Goal: Task Accomplishment & Management: Manage account settings

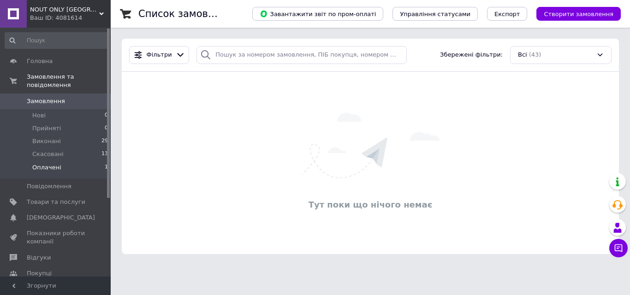
click at [82, 167] on li "Оплачені 1" at bounding box center [56, 170] width 113 height 18
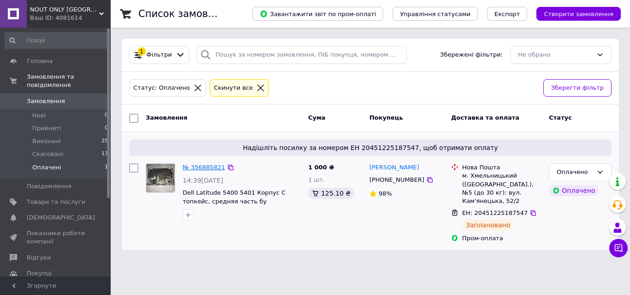
click at [207, 167] on link "№ 356885821" at bounding box center [204, 167] width 42 height 7
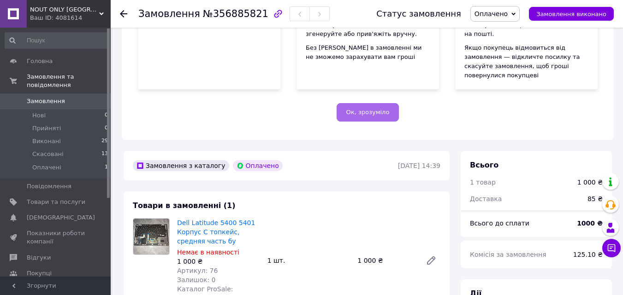
click at [357, 109] on span "Ок, зрозуміло" at bounding box center [367, 112] width 43 height 7
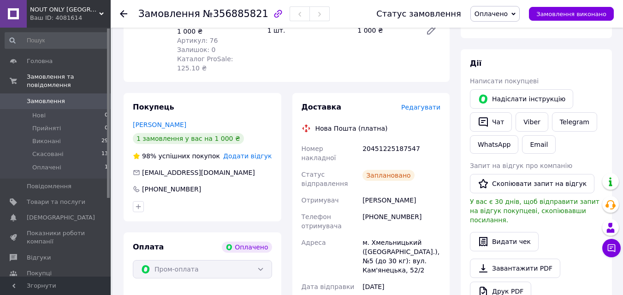
scroll to position [46, 0]
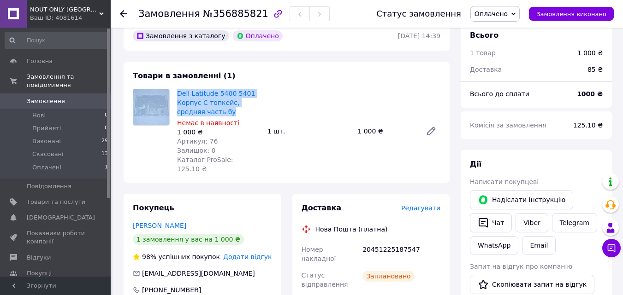
drag, startPoint x: 171, startPoint y: 92, endPoint x: 227, endPoint y: 114, distance: 60.2
click at [227, 114] on div "Dell Latitude 5400 5401 Корпус C топкейс, средняя часть бу Немає в наявності 1 …" at bounding box center [286, 131] width 315 height 85
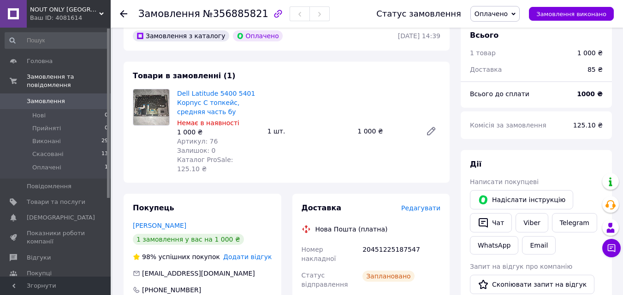
click at [311, 90] on div "Dell Latitude 5400 5401 Корпус C топкейс, средняя часть бу Немає в наявності 1 …" at bounding box center [308, 131] width 271 height 89
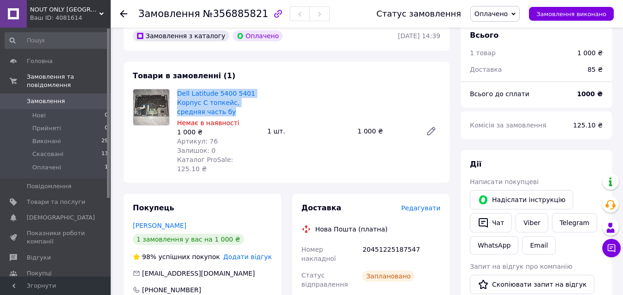
drag, startPoint x: 208, startPoint y: 111, endPoint x: 176, endPoint y: 94, distance: 36.7
click at [176, 94] on div "Dell Latitude 5400 5401 Корпус C топкейс, средняя часть бу Немає в наявності 1 …" at bounding box center [218, 131] width 90 height 89
copy link "Dell Latitude 5400 5401 Корпус C топкейс, средняя часть бу"
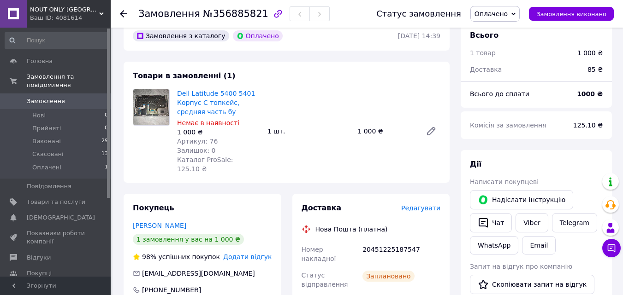
click at [249, 150] on div "Залишок: 0" at bounding box center [218, 150] width 83 height 9
drag, startPoint x: 175, startPoint y: 93, endPoint x: 199, endPoint y: 102, distance: 25.3
click at [199, 102] on div "Dell Latitude 5400 5401 Корпус C топкейс, средняя часть бу Немає в наявності 1 …" at bounding box center [218, 131] width 90 height 89
drag, startPoint x: 282, startPoint y: 118, endPoint x: 278, endPoint y: 111, distance: 8.1
click at [277, 111] on div "Dell Latitude 5400 5401 Корпус C топкейс, средняя часть бу Немає в наявності 1 …" at bounding box center [308, 131] width 271 height 89
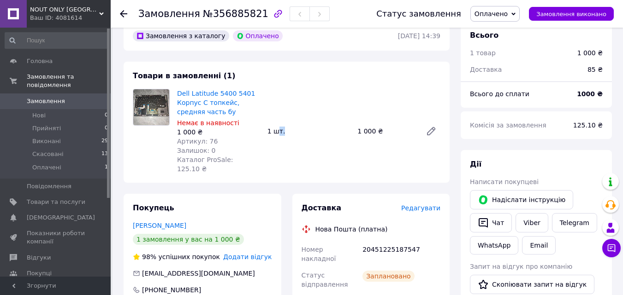
click at [280, 134] on div "Dell Latitude 5400 5401 Корпус C топкейс, средняя часть бу Немає в наявності 1 …" at bounding box center [308, 131] width 271 height 89
click at [232, 136] on div "1 000 ₴" at bounding box center [218, 132] width 83 height 9
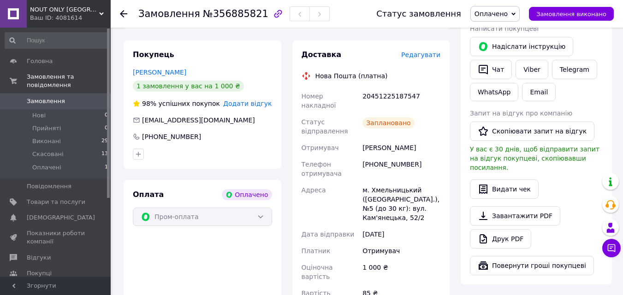
scroll to position [184, 0]
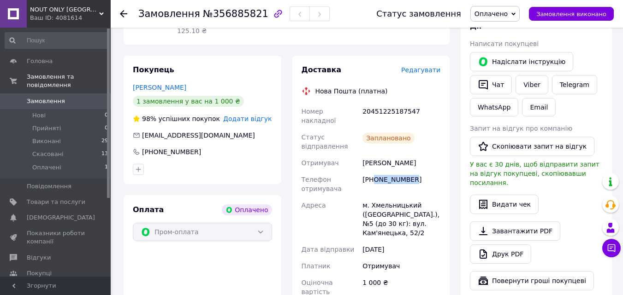
drag, startPoint x: 409, startPoint y: 163, endPoint x: 373, endPoint y: 159, distance: 36.2
click at [373, 171] on div "[PHONE_NUMBER]" at bounding box center [401, 184] width 82 height 26
copy div "0976107433"
click at [394, 171] on div "[PHONE_NUMBER]" at bounding box center [401, 184] width 82 height 26
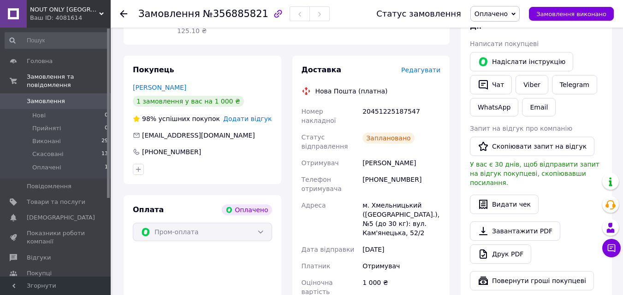
click at [392, 171] on div "[PHONE_NUMBER]" at bounding box center [401, 184] width 82 height 26
copy div "380976107433"
click at [366, 171] on div "[PHONE_NUMBER]" at bounding box center [401, 184] width 82 height 26
drag, startPoint x: 415, startPoint y: 164, endPoint x: 373, endPoint y: 161, distance: 42.1
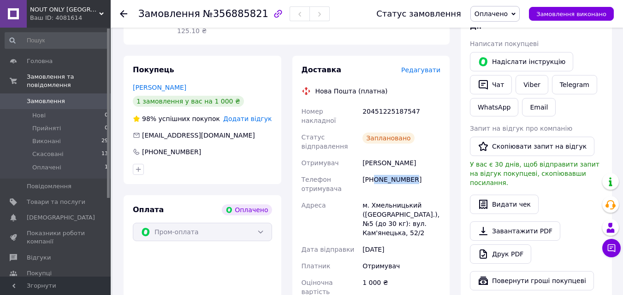
click at [373, 171] on div "[PHONE_NUMBER]" at bounding box center [401, 184] width 82 height 26
copy div "0976107433"
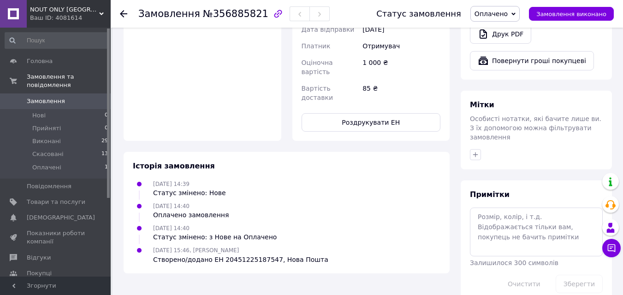
scroll to position [146, 0]
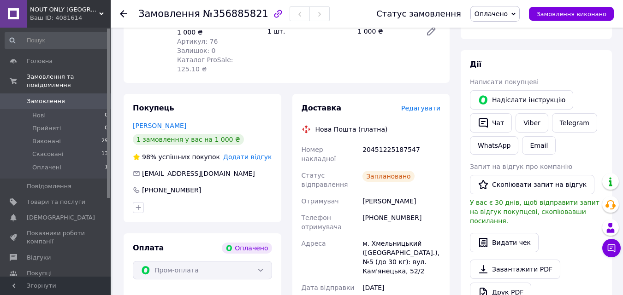
click at [433, 105] on span "Редагувати" at bounding box center [420, 108] width 39 height 7
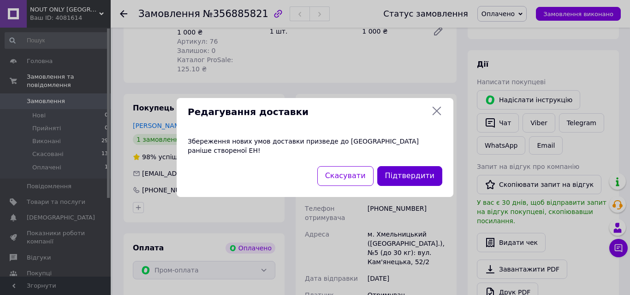
click at [392, 170] on button "Підтвердити" at bounding box center [409, 176] width 65 height 20
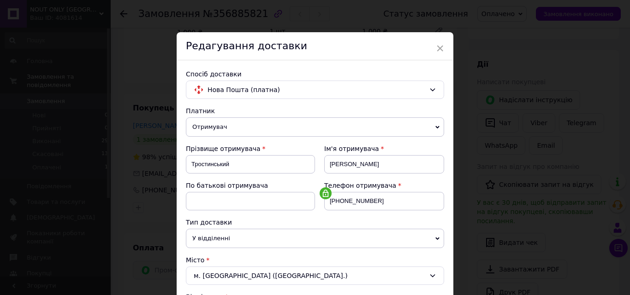
click at [626, 170] on div "× Редагування доставки Спосіб доставки Нова Пошта (платна) Платник Отримувач Ві…" at bounding box center [315, 147] width 630 height 295
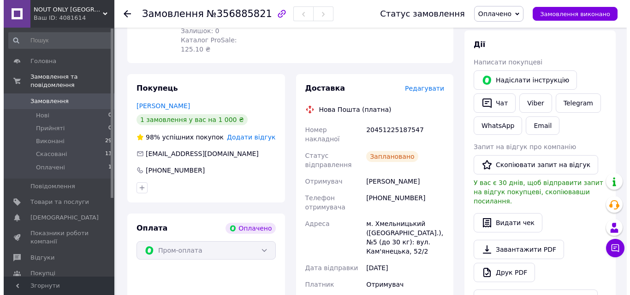
scroll to position [171, 0]
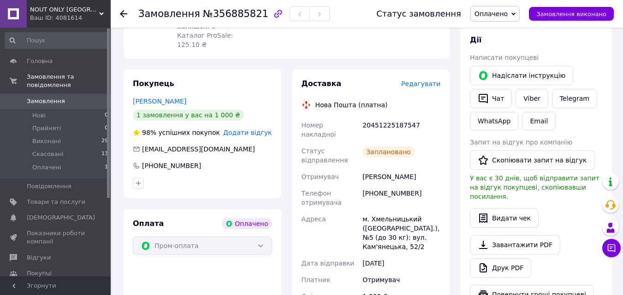
click at [426, 80] on span "Редагувати" at bounding box center [420, 83] width 39 height 7
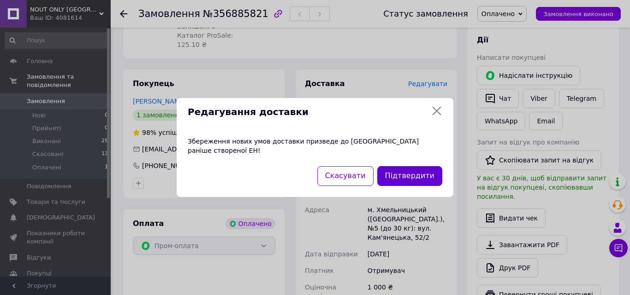
click at [419, 178] on button "Підтвердити" at bounding box center [409, 176] width 65 height 20
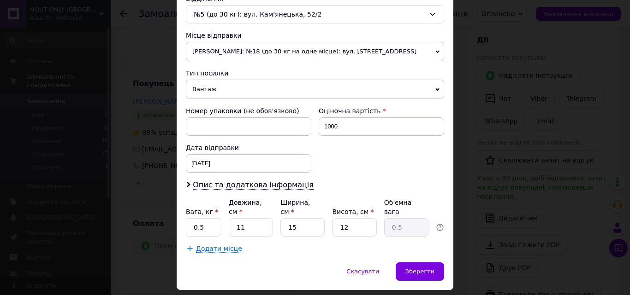
scroll to position [317, 0]
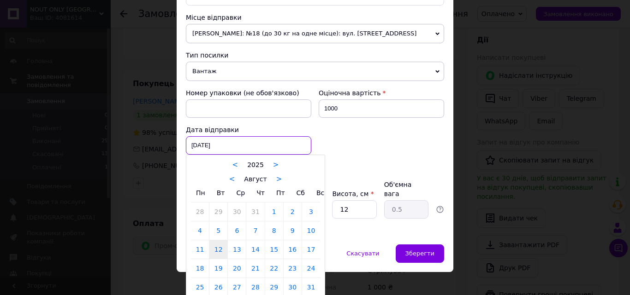
click at [243, 141] on div "[DATE] < 2025 > < Август > Пн Вт Ср Чт Пт Сб Вс 28 29 30 31 1 2 3 4 5 6 7 8 9 1…" at bounding box center [248, 145] width 125 height 18
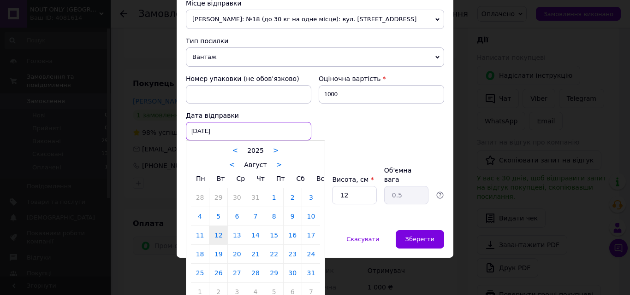
scroll to position [337, 0]
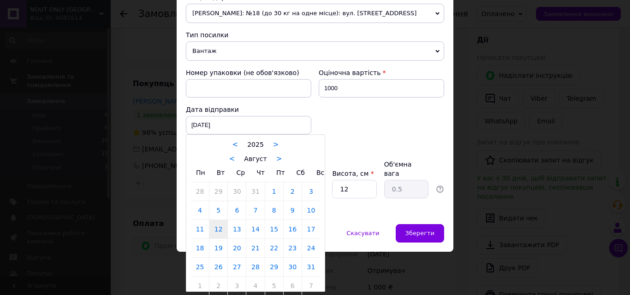
click at [221, 227] on link "12" at bounding box center [218, 229] width 18 height 18
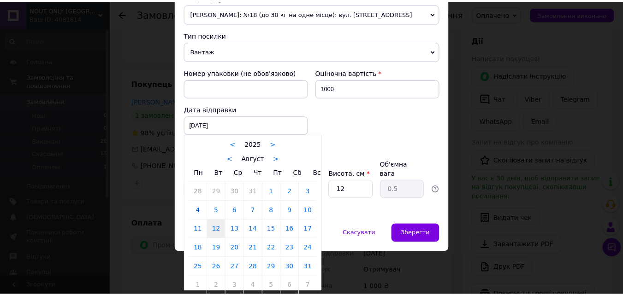
scroll to position [317, 0]
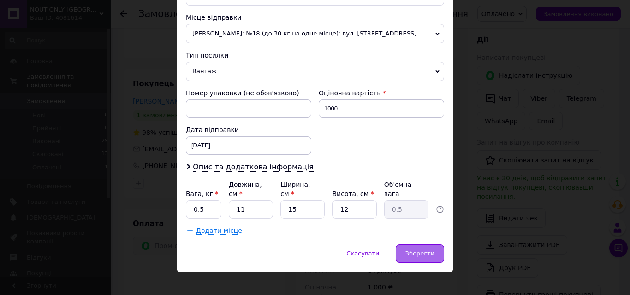
click at [419, 245] on div "Зберегти" at bounding box center [420, 254] width 48 height 18
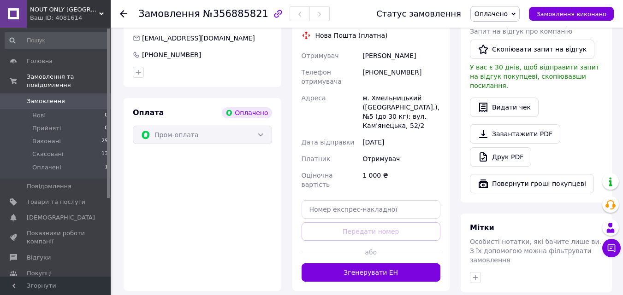
scroll to position [283, 0]
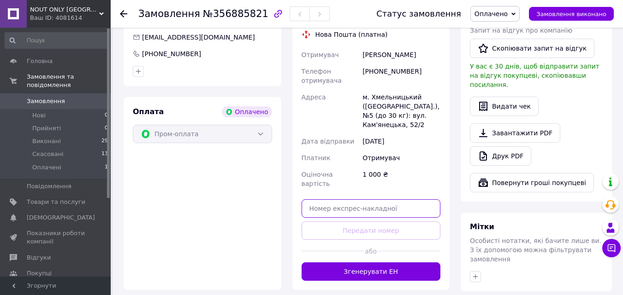
click at [368, 200] on input "text" at bounding box center [370, 209] width 139 height 18
paste input "20451225307491"
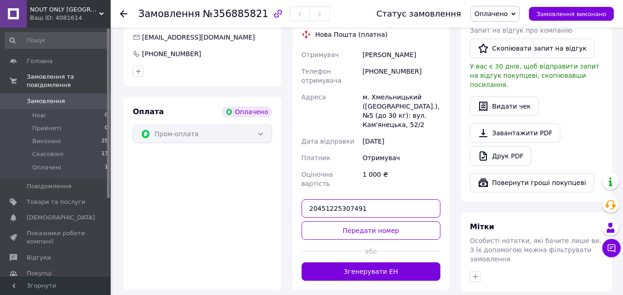
type input "20451225307491"
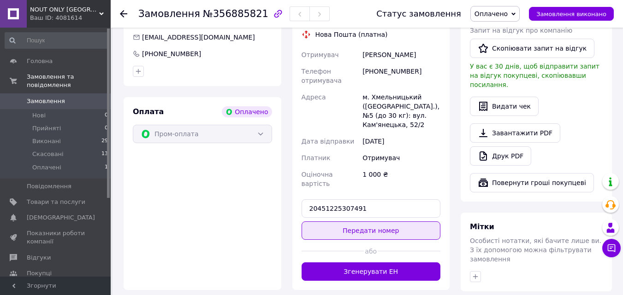
click at [374, 222] on button "Передати номер" at bounding box center [370, 231] width 139 height 18
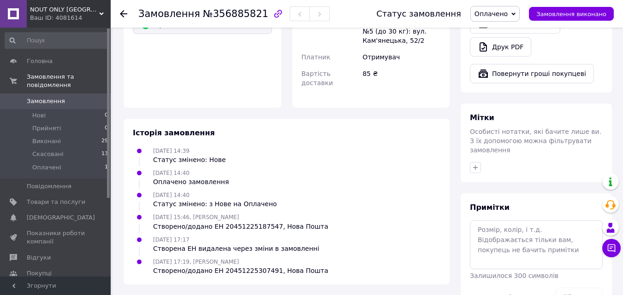
scroll to position [405, 0]
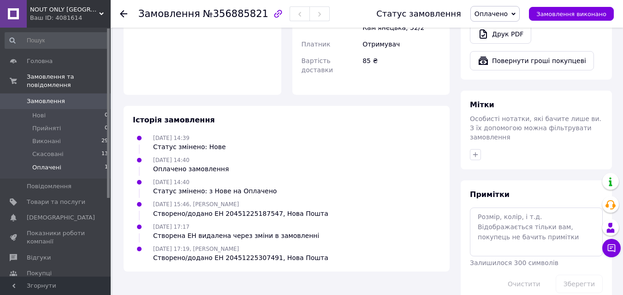
click at [85, 161] on li "Оплачені 1" at bounding box center [56, 170] width 113 height 18
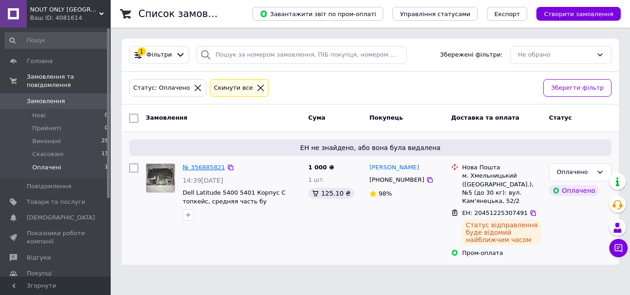
click at [210, 165] on link "№ 356885821" at bounding box center [204, 167] width 42 height 7
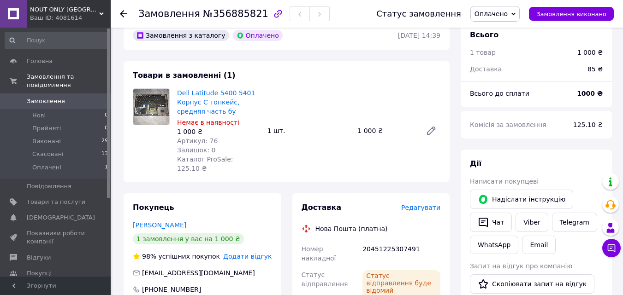
scroll to position [46, 0]
click at [53, 164] on span "Оплачені" at bounding box center [46, 168] width 29 height 8
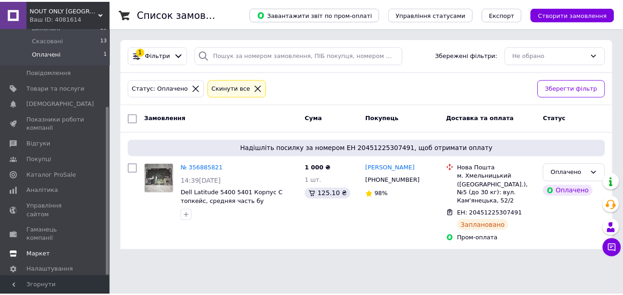
scroll to position [115, 0]
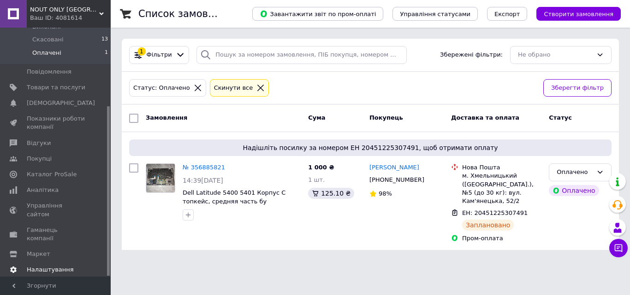
click at [57, 266] on span "Налаштування" at bounding box center [50, 270] width 47 height 8
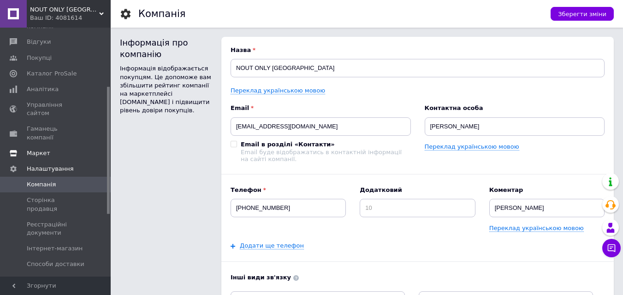
click at [47, 149] on span "Маркет" at bounding box center [39, 153] width 24 height 8
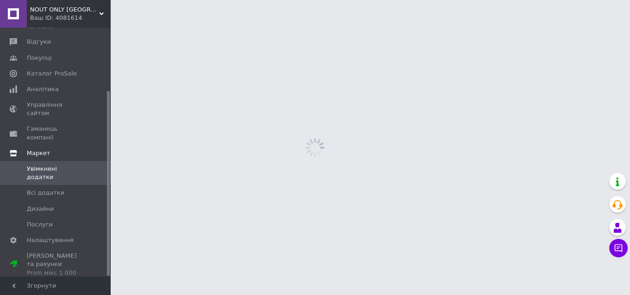
scroll to position [85, 0]
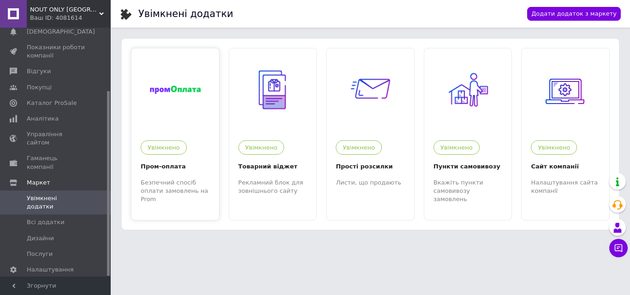
click at [175, 121] on div at bounding box center [175, 89] width 88 height 83
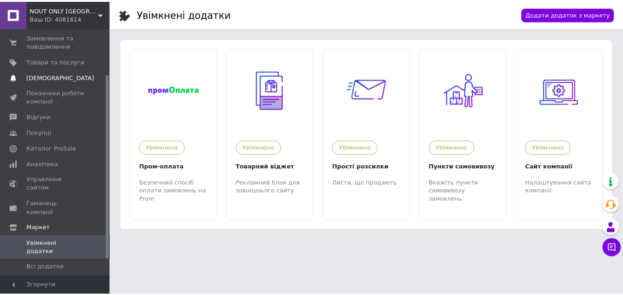
scroll to position [0, 0]
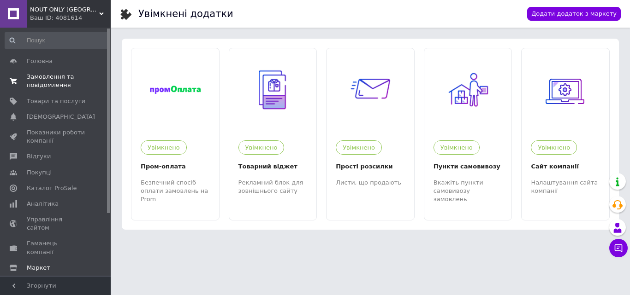
click at [18, 83] on span at bounding box center [13, 81] width 27 height 17
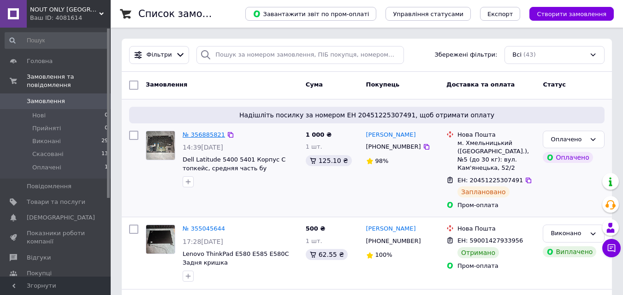
click at [208, 134] on link "№ 356885821" at bounding box center [204, 134] width 42 height 7
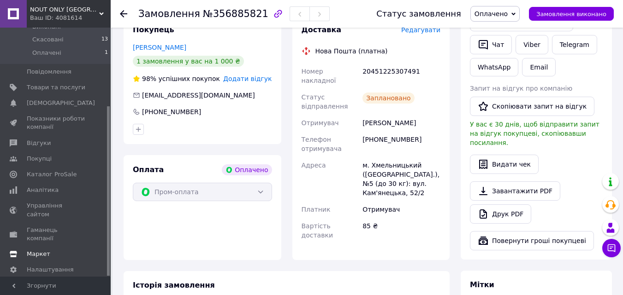
scroll to position [230, 0]
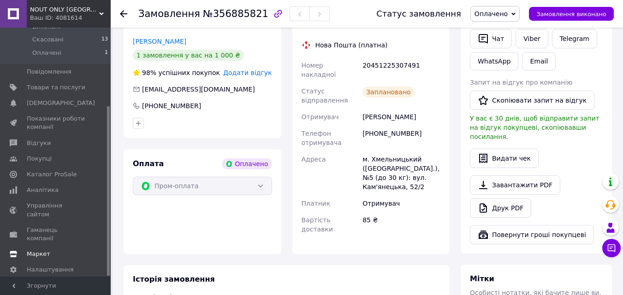
click at [50, 250] on span "Маркет" at bounding box center [56, 254] width 59 height 8
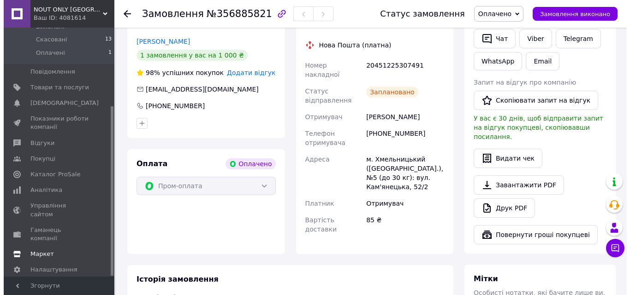
scroll to position [85, 0]
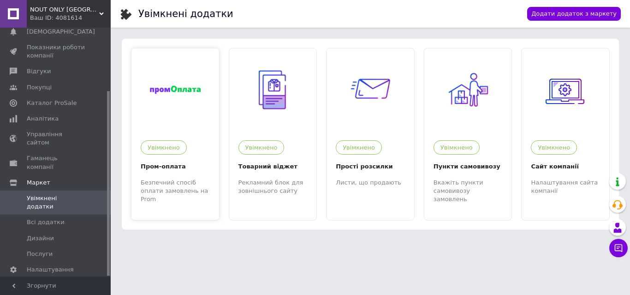
click at [191, 126] on div at bounding box center [175, 89] width 88 height 83
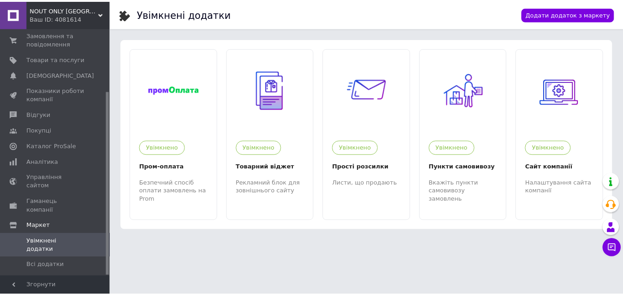
scroll to position [0, 0]
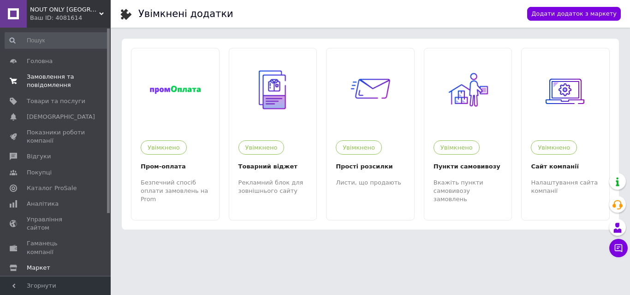
click at [64, 80] on span "Замовлення та повідомлення" at bounding box center [56, 81] width 59 height 17
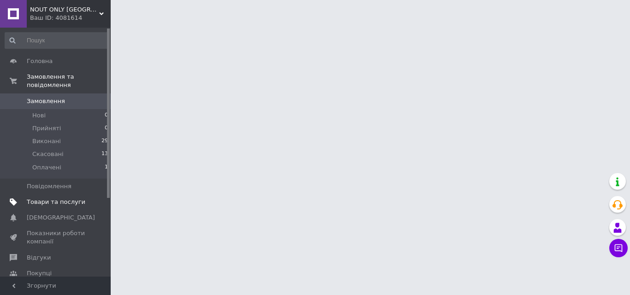
click at [74, 198] on link "Товари та послуги" at bounding box center [56, 203] width 113 height 16
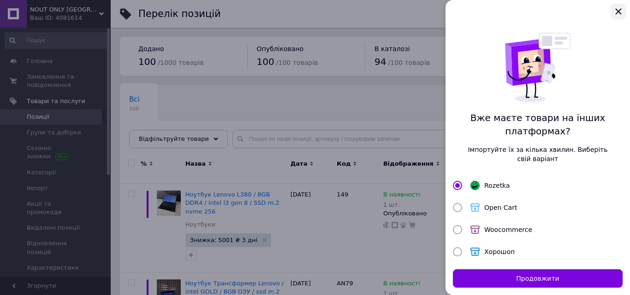
click at [618, 9] on icon "Закрыть" at bounding box center [618, 11] width 11 height 11
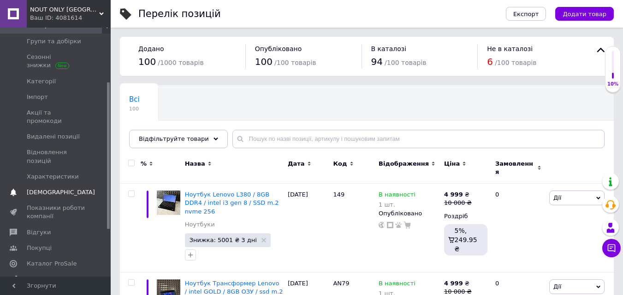
scroll to position [92, 0]
click at [65, 275] on span "Аналітика" at bounding box center [56, 279] width 59 height 8
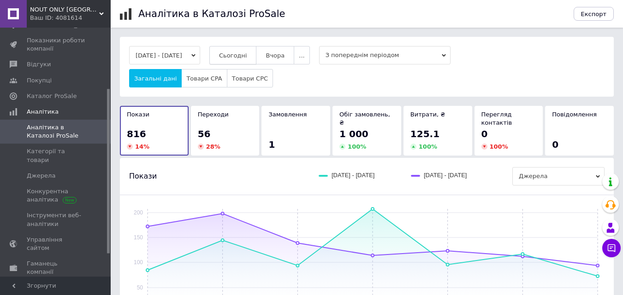
click at [252, 50] on button "Сьогодні" at bounding box center [232, 55] width 47 height 18
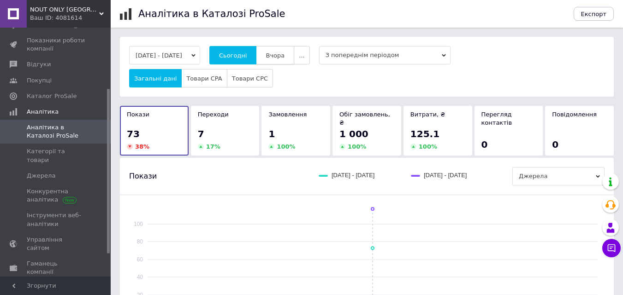
click at [284, 53] on span "Вчора" at bounding box center [275, 55] width 19 height 7
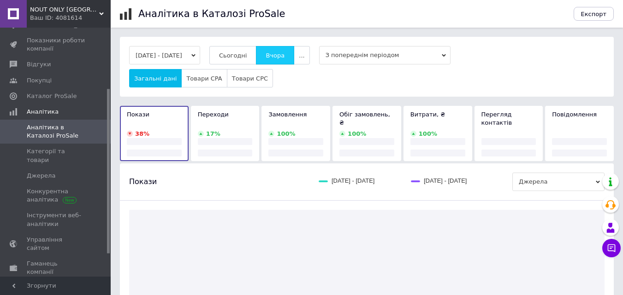
click at [284, 53] on span "Вчора" at bounding box center [275, 55] width 19 height 7
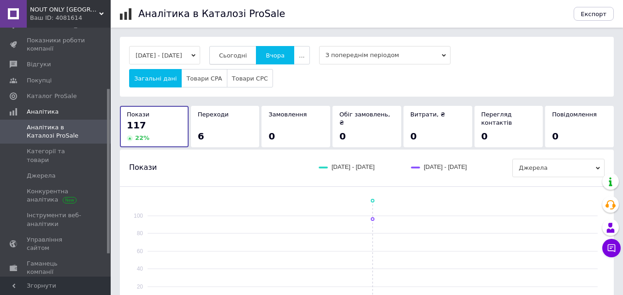
click at [257, 53] on button "Сьогодні" at bounding box center [232, 55] width 47 height 18
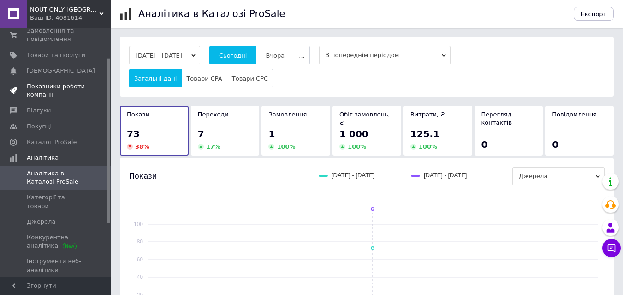
click at [56, 97] on span "Показники роботи компанії" at bounding box center [56, 91] width 59 height 17
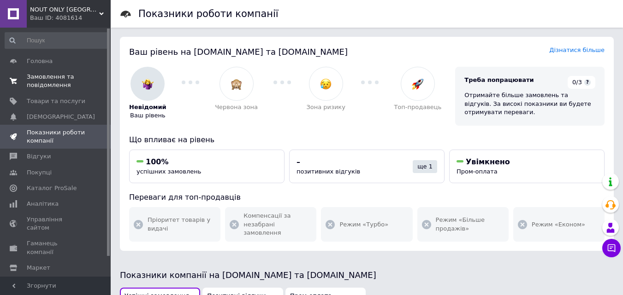
click at [45, 81] on span "Замовлення та повідомлення" at bounding box center [56, 81] width 59 height 17
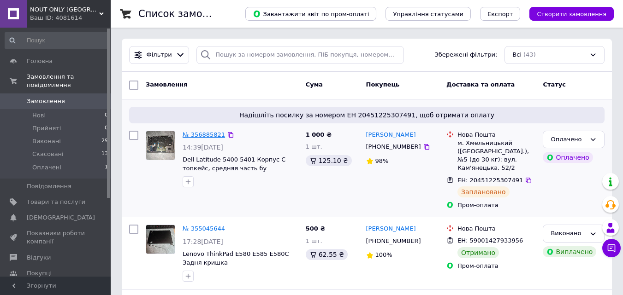
click at [207, 136] on link "№ 356885821" at bounding box center [204, 134] width 42 height 7
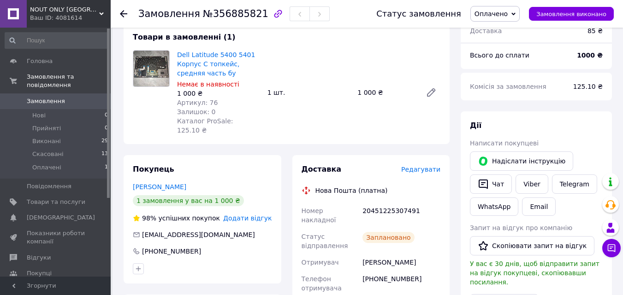
scroll to position [92, 0]
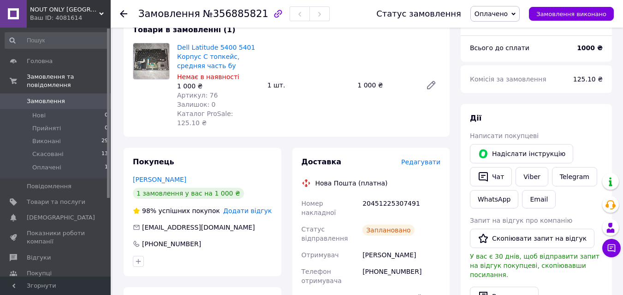
click at [205, 97] on span "Артикул: 76" at bounding box center [197, 95] width 41 height 7
copy span "76"
click at [54, 198] on span "Товари та послуги" at bounding box center [56, 202] width 59 height 8
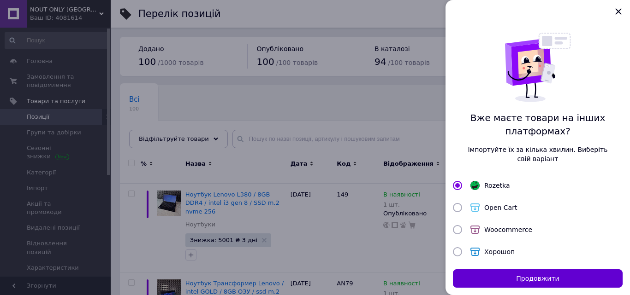
click at [520, 280] on button "Продовжити" at bounding box center [538, 279] width 170 height 18
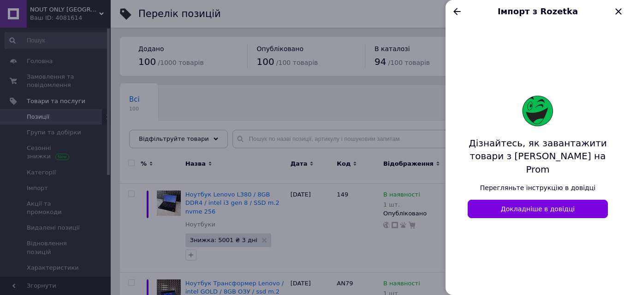
click at [622, 6] on icon "Закрыть" at bounding box center [618, 11] width 11 height 11
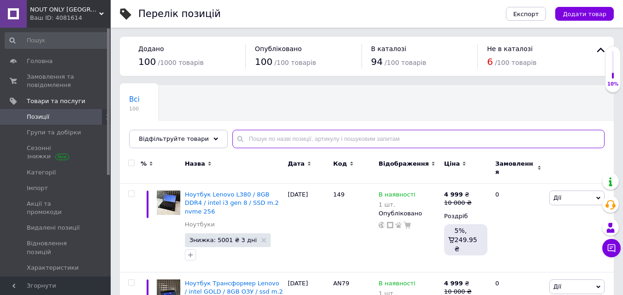
click at [244, 135] on input "text" at bounding box center [418, 139] width 372 height 18
paste input "76"
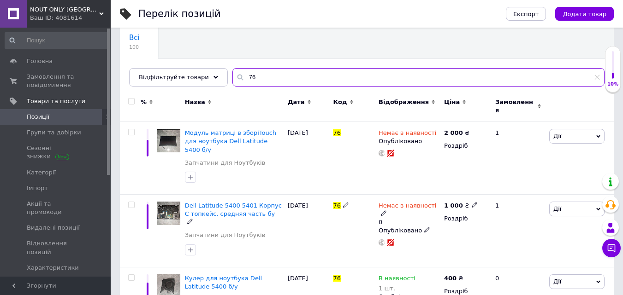
scroll to position [184, 0]
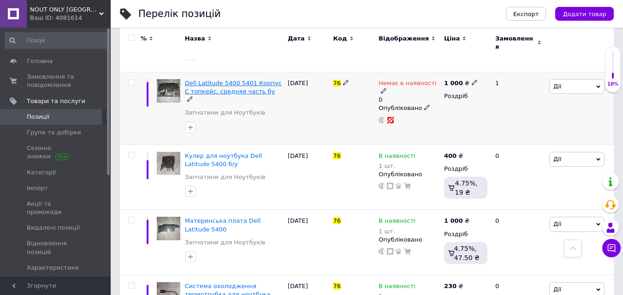
type input "76"
click at [242, 80] on span "Dell Latitude 5400 5401 Корпус C топкейс, средняя часть бу" at bounding box center [233, 87] width 97 height 15
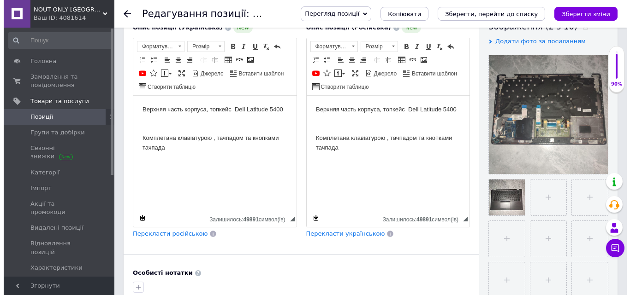
scroll to position [240, 0]
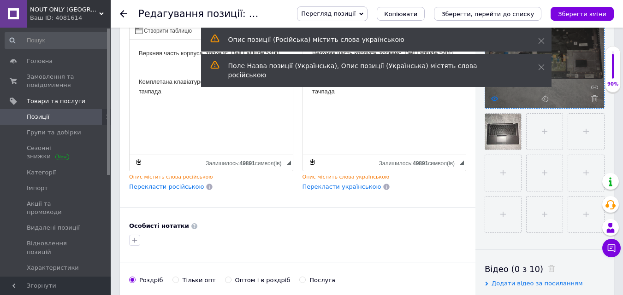
click at [494, 100] on icon at bounding box center [494, 98] width 7 height 7
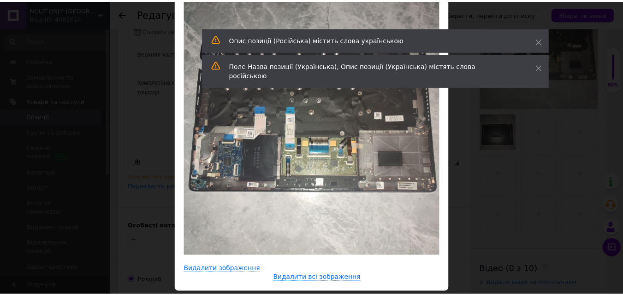
scroll to position [88, 0]
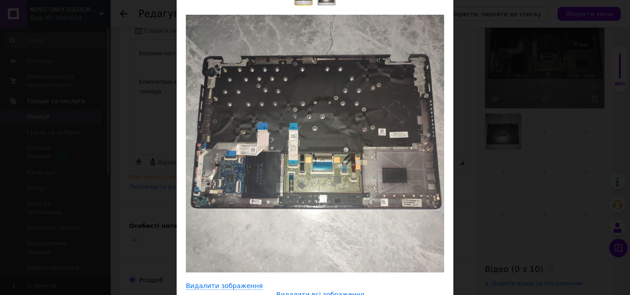
drag, startPoint x: 26, startPoint y: 217, endPoint x: 591, endPoint y: 95, distance: 577.7
click at [591, 95] on div "× Перегляд зображення ← Попереднє Наступне → Видалити зображення Видалити всі з…" at bounding box center [315, 147] width 630 height 295
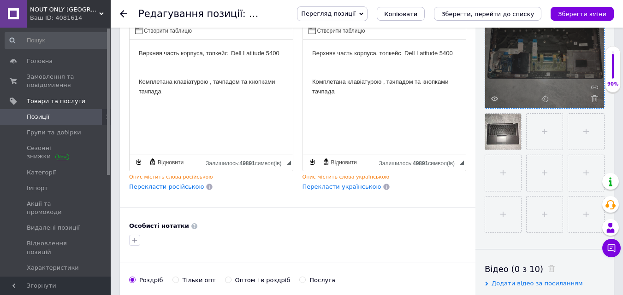
click at [585, 95] on div at bounding box center [544, 48] width 119 height 119
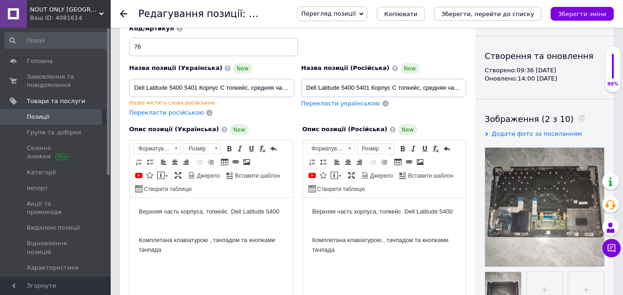
scroll to position [10, 0]
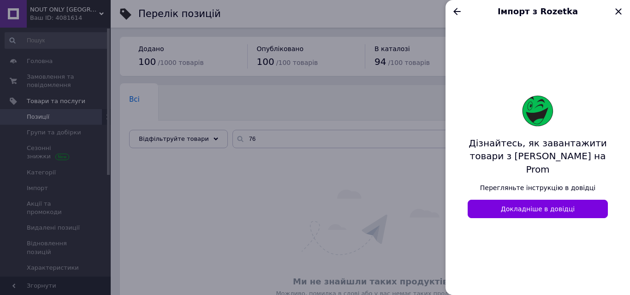
drag, startPoint x: 620, startPoint y: 9, endPoint x: 620, endPoint y: 14, distance: 4.6
click at [620, 10] on icon "Закрыть" at bounding box center [618, 11] width 11 height 11
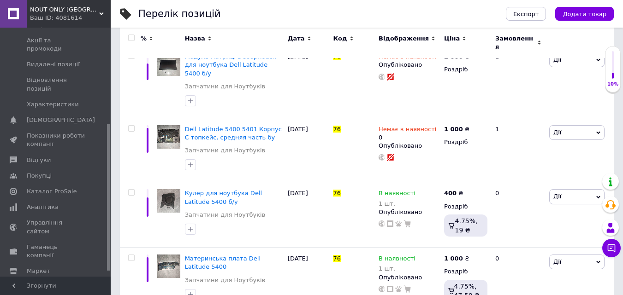
scroll to position [172, 0]
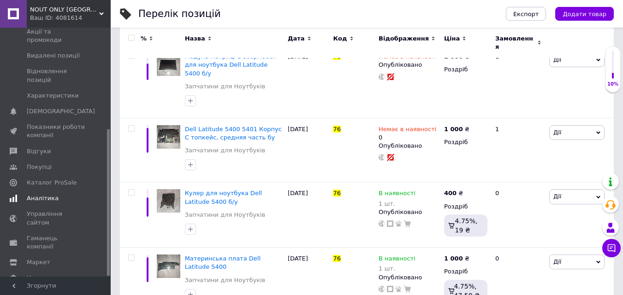
click at [61, 191] on link "Аналітика" at bounding box center [56, 199] width 113 height 16
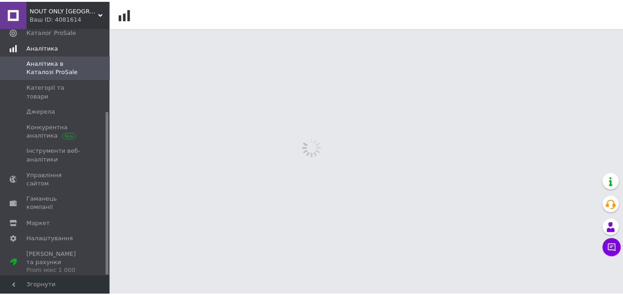
scroll to position [126, 0]
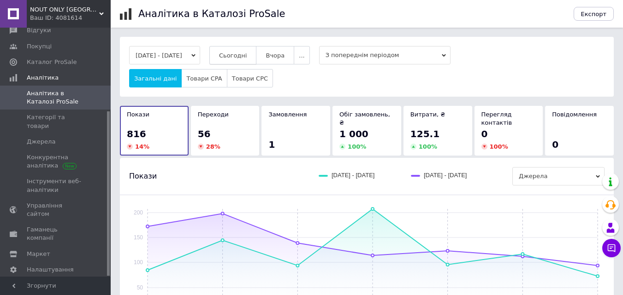
click at [241, 50] on button "Сьогодні" at bounding box center [232, 55] width 47 height 18
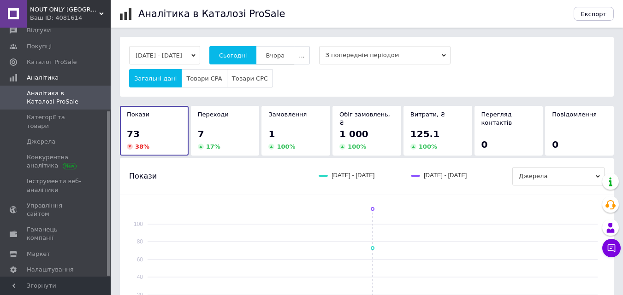
click at [277, 50] on button "Вчора" at bounding box center [275, 55] width 38 height 18
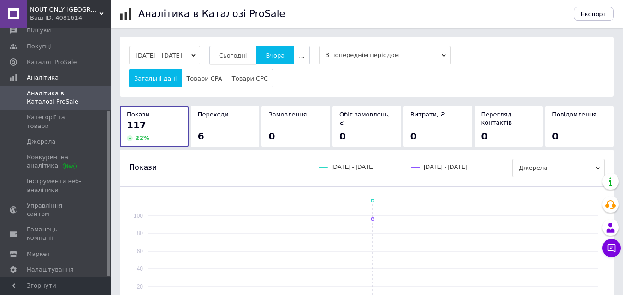
click at [246, 53] on span "Сьогодні" at bounding box center [233, 55] width 28 height 7
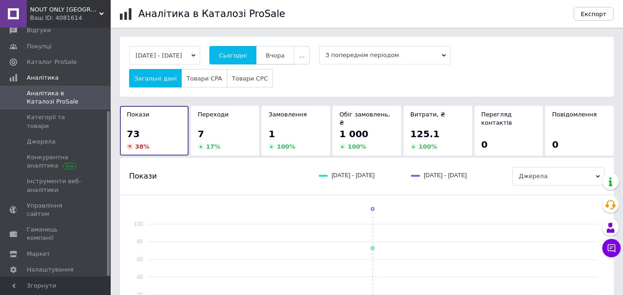
click at [284, 53] on span "Вчора" at bounding box center [275, 55] width 19 height 7
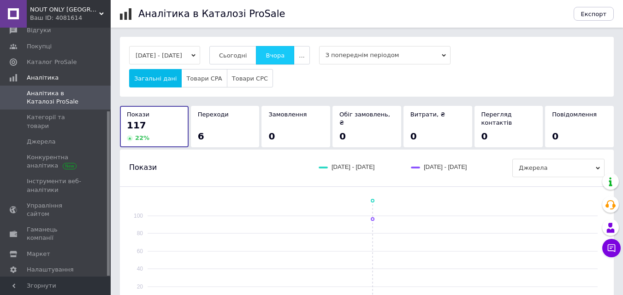
click at [268, 63] on button "Вчора" at bounding box center [275, 55] width 38 height 18
click at [250, 61] on button "Сьогодні" at bounding box center [232, 55] width 47 height 18
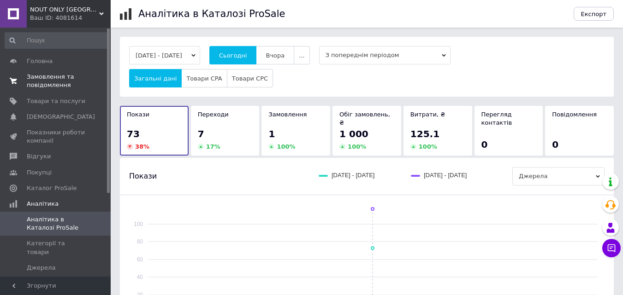
click at [58, 86] on span "Замовлення та повідомлення" at bounding box center [56, 81] width 59 height 17
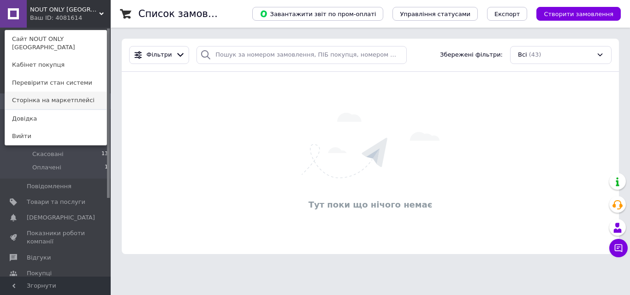
click at [69, 92] on link "Сторінка на маркетплейсі" at bounding box center [55, 101] width 101 height 18
